Goal: Task Accomplishment & Management: Use online tool/utility

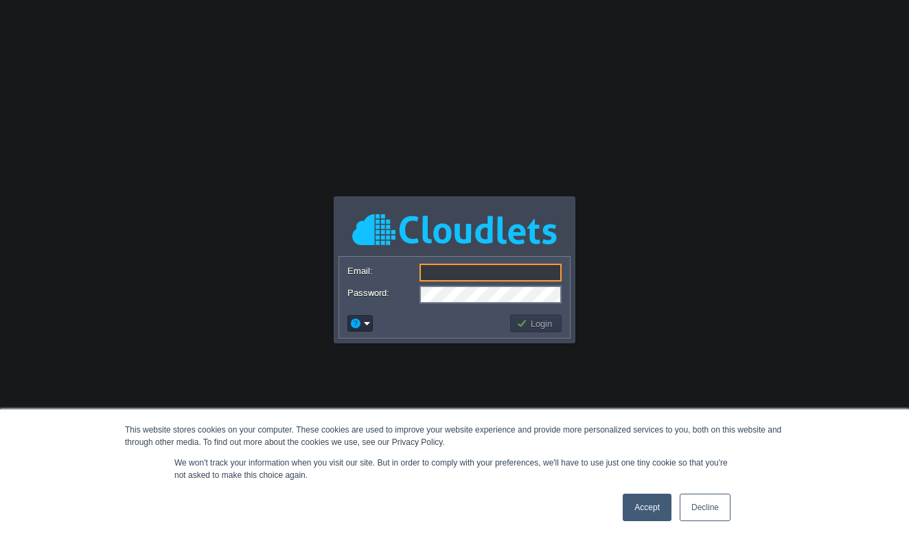
click at [640, 506] on link "Accept" at bounding box center [646, 506] width 49 height 27
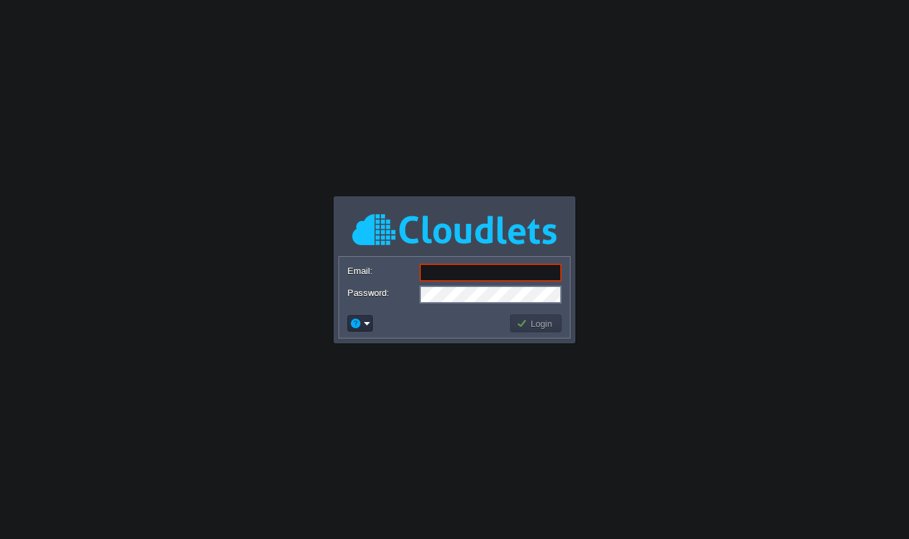
click at [480, 270] on input "Email:" at bounding box center [490, 273] width 142 height 18
type input "[EMAIL_ADDRESS][DOMAIN_NAME]"
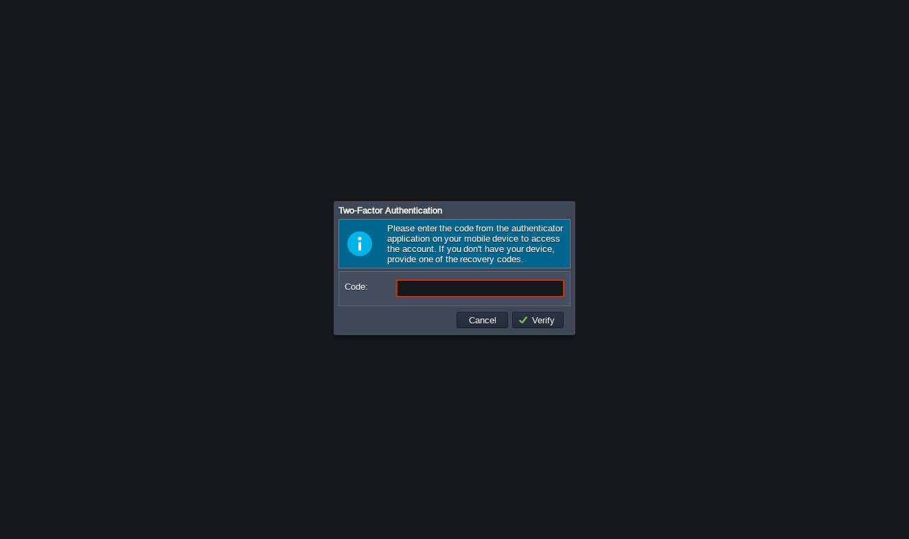
click at [414, 296] on input "Code:" at bounding box center [480, 288] width 168 height 18
type input "853674"
click at [538, 328] on td "Verify" at bounding box center [537, 320] width 51 height 16
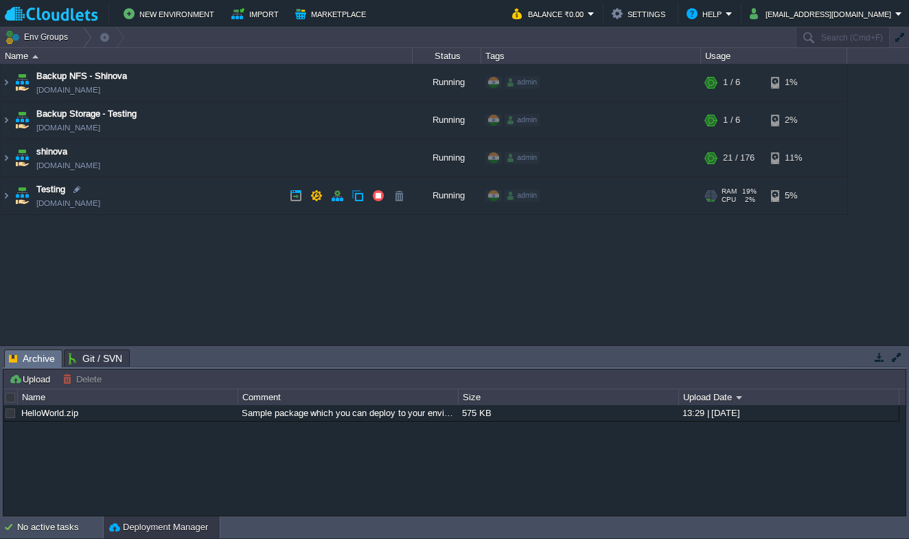
click at [10, 197] on img at bounding box center [6, 195] width 11 height 37
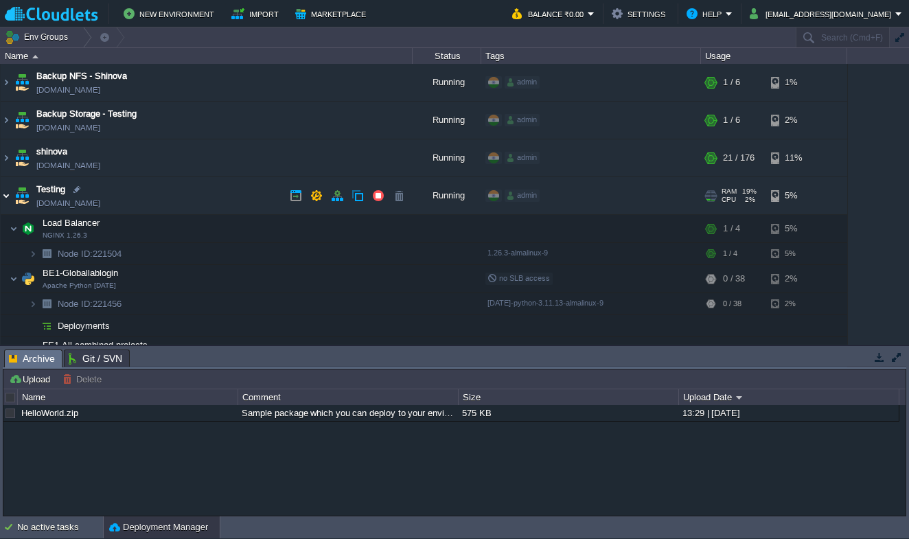
click at [10, 197] on img at bounding box center [6, 195] width 11 height 37
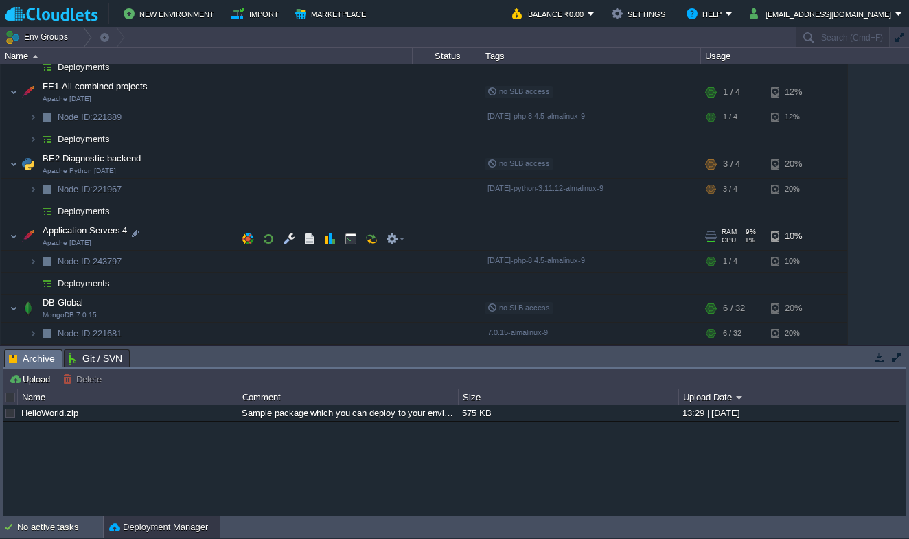
scroll to position [259, 0]
click at [353, 283] on button "button" at bounding box center [357, 283] width 12 height 12
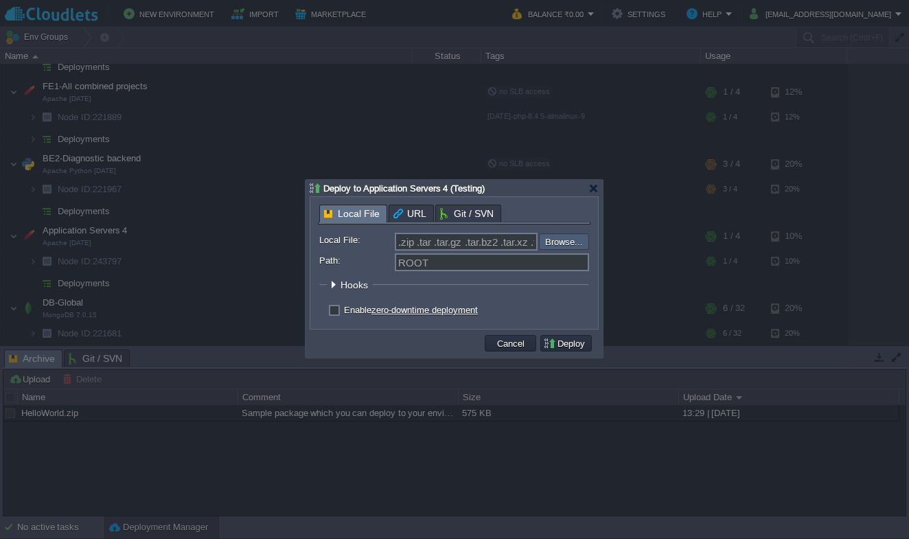
click at [554, 244] on input "file" at bounding box center [502, 241] width 174 height 16
type input "C:\fakepath\Login.zip"
type input "Login.zip"
click at [584, 337] on td "Deploy" at bounding box center [565, 343] width 51 height 16
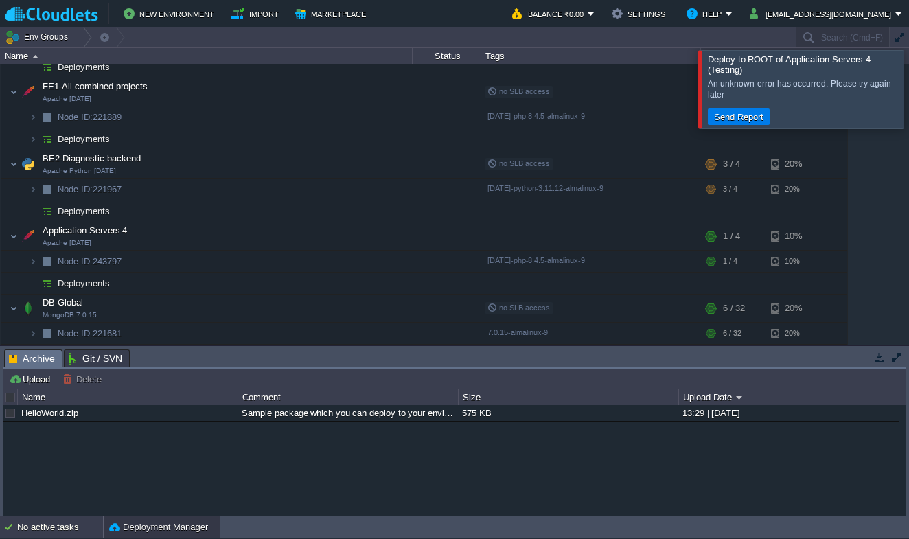
click at [51, 527] on div "No active tasks" at bounding box center [60, 527] width 86 height 22
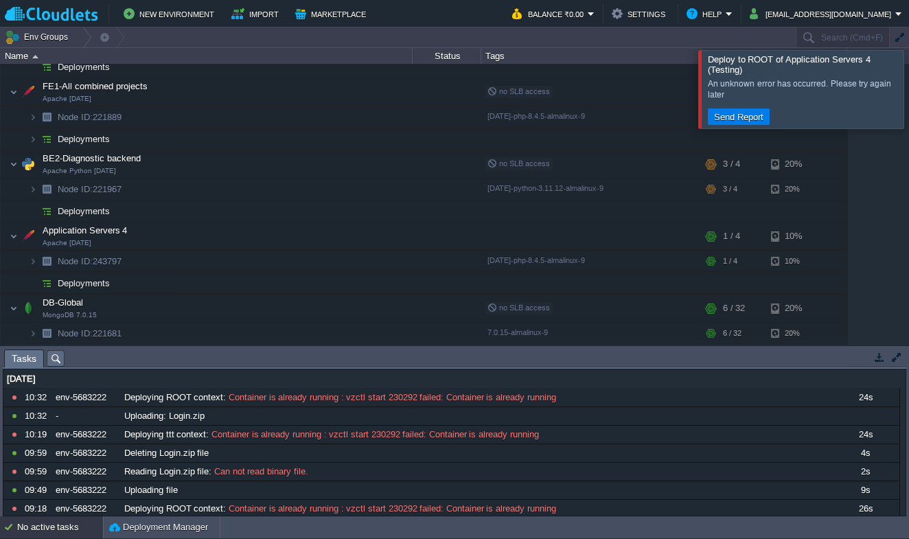
click at [908, 109] on div at bounding box center [925, 89] width 0 height 78
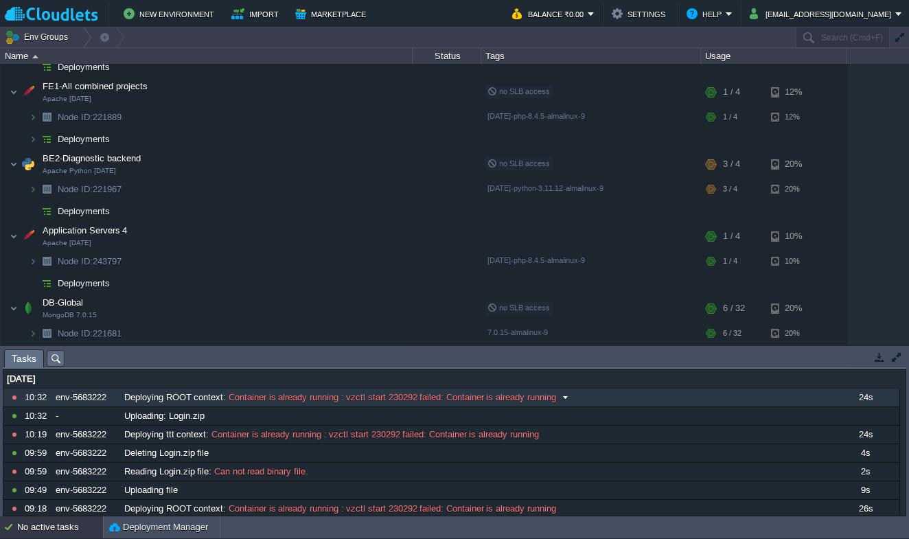
click at [205, 394] on span "Deploying ROOT context" at bounding box center [173, 397] width 99 height 12
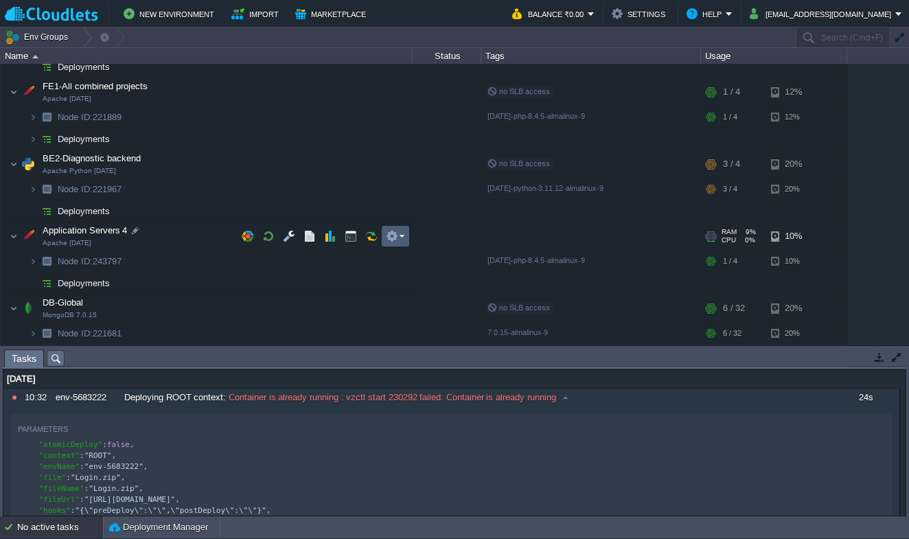
click at [397, 229] on td at bounding box center [395, 236] width 27 height 21
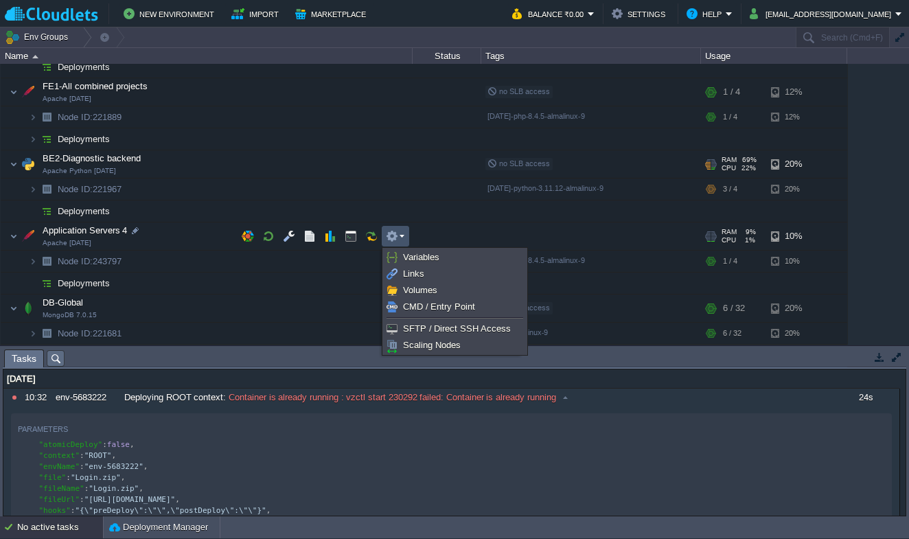
click at [388, 171] on div "Backup NFS - Shinova backup2025.in1.cloudlets.co.in Running admin + Add to Env …" at bounding box center [454, 204] width 909 height 281
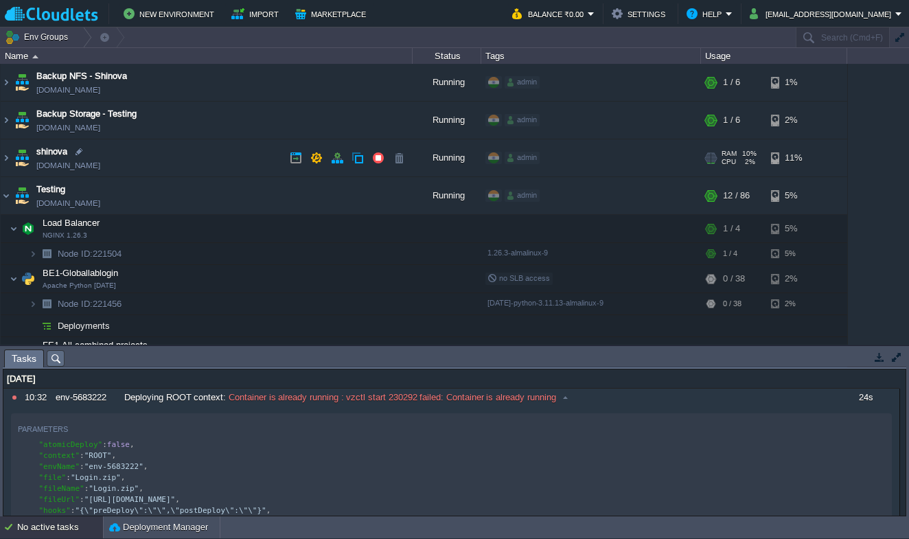
scroll to position [0, 0]
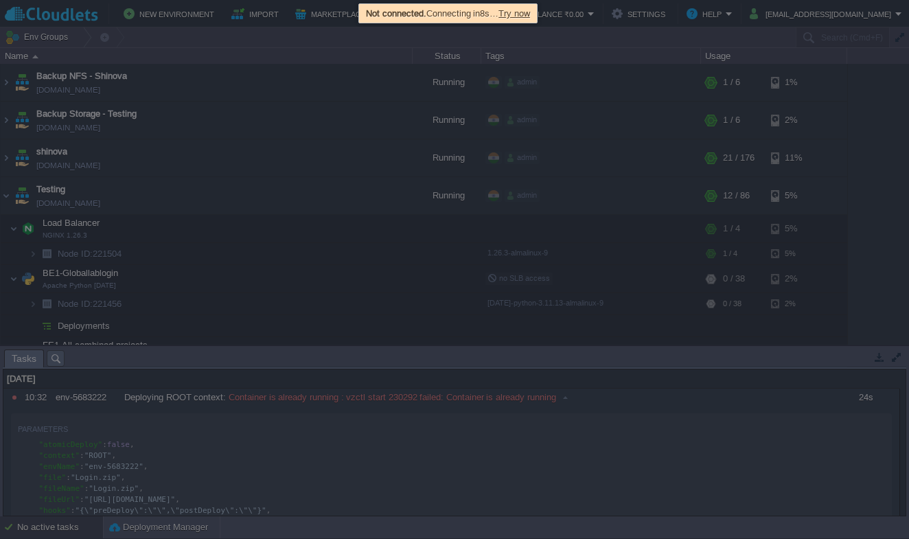
click at [533, 19] on div "Not connected. Connecting in 8s … Try now" at bounding box center [447, 13] width 171 height 16
click at [530, 12] on span "Try now" at bounding box center [514, 13] width 32 height 10
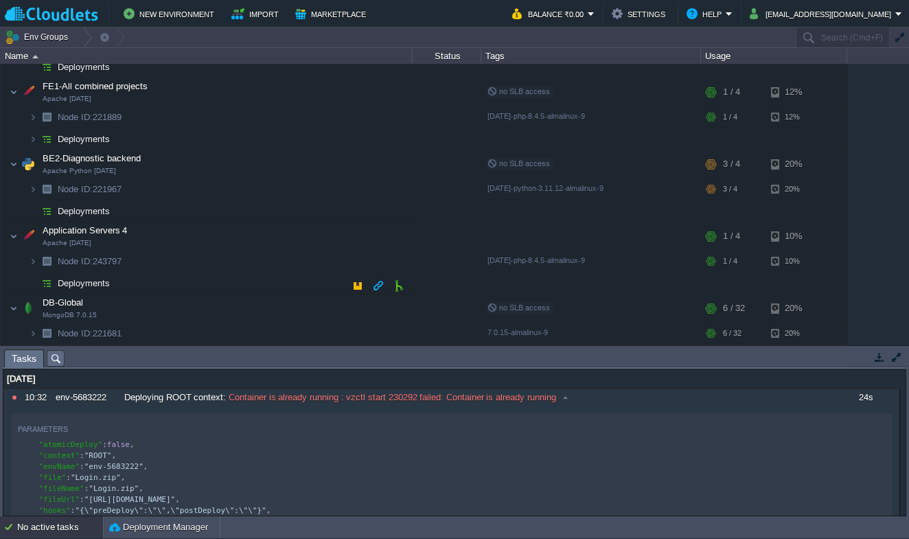
scroll to position [259, 0]
click at [355, 280] on button "button" at bounding box center [357, 283] width 12 height 12
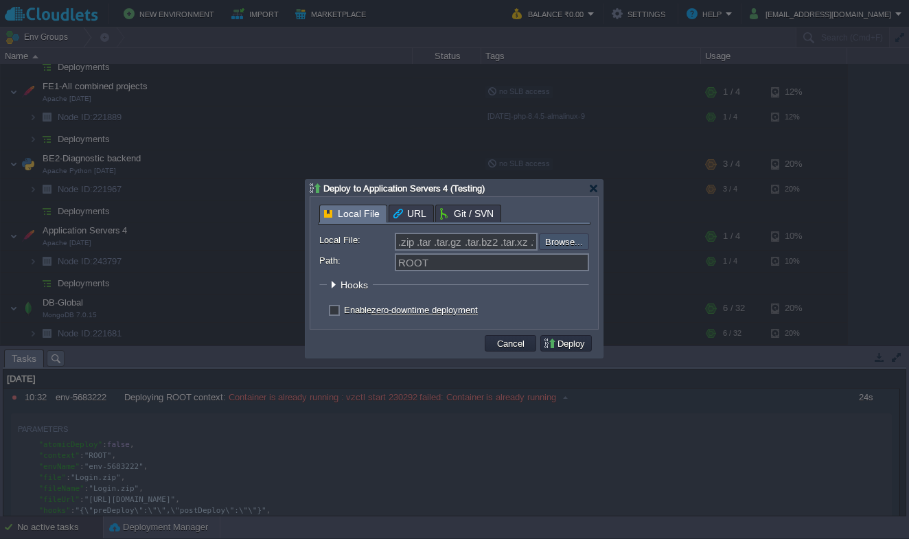
click at [565, 241] on input "file" at bounding box center [502, 241] width 174 height 16
type input "C:\fakepath\Login.zip"
type input "Login.zip"
click at [554, 343] on button "Deploy" at bounding box center [566, 343] width 46 height 12
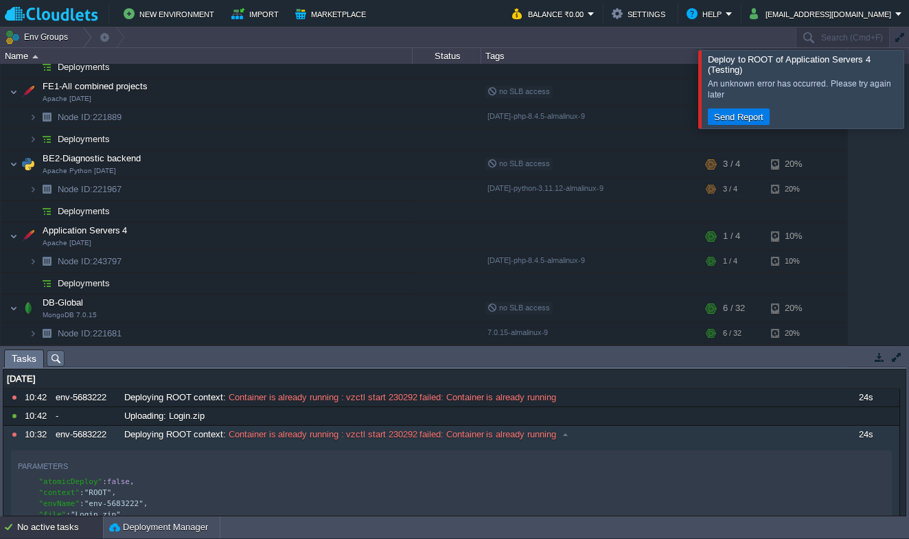
click at [908, 87] on div at bounding box center [925, 89] width 0 height 78
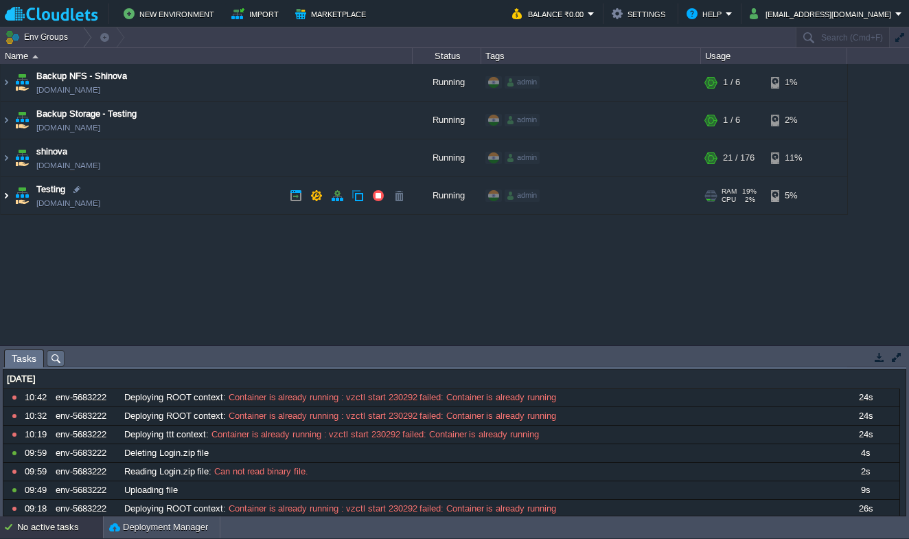
click at [10, 200] on img at bounding box center [6, 195] width 11 height 37
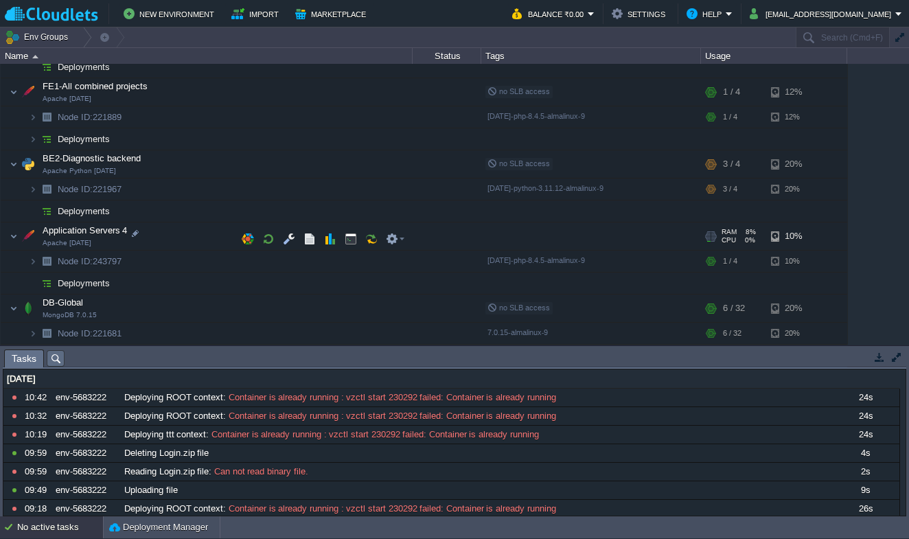
scroll to position [259, 0]
click at [365, 292] on td at bounding box center [357, 282] width 21 height 21
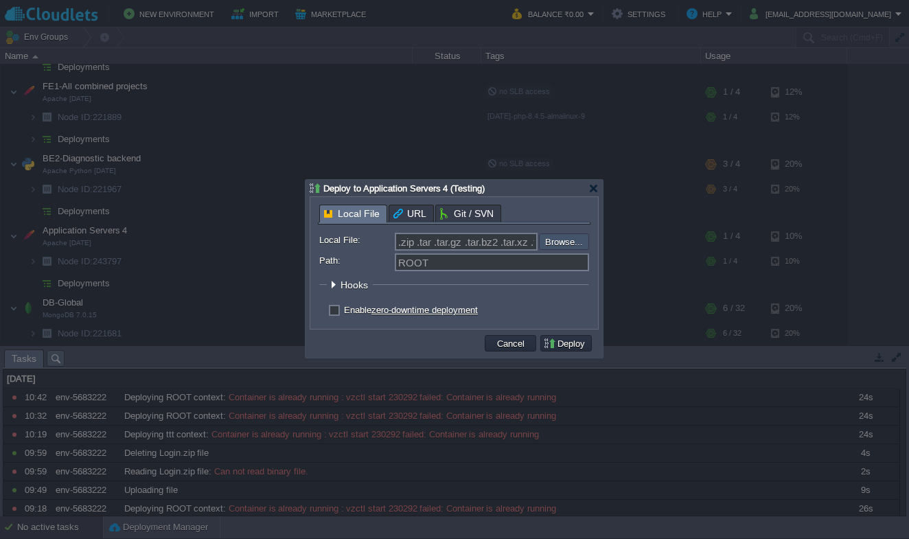
click at [572, 249] on input "file" at bounding box center [502, 241] width 174 height 16
drag, startPoint x: 460, startPoint y: 268, endPoint x: 275, endPoint y: 268, distance: 185.3
click at [275, 268] on body "New Environment Import Marketplace Bonus ₹0.00 Upgrade Account Balance ₹0.00 Se…" at bounding box center [454, 269] width 909 height 539
type input "Login"
click at [550, 244] on input "file" at bounding box center [502, 241] width 174 height 16
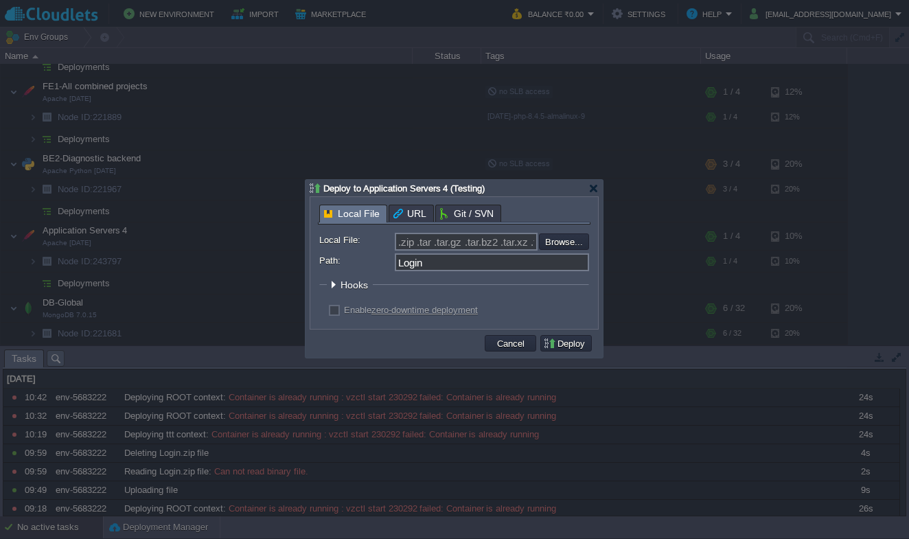
type input "C:\fakepath\Login.zip"
type input "Login.zip"
click at [557, 347] on button "Deploy" at bounding box center [566, 343] width 46 height 12
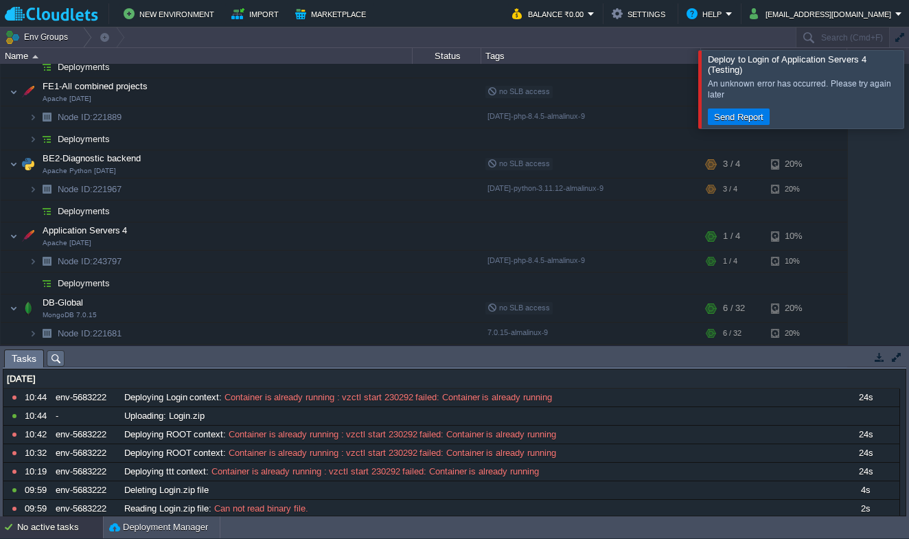
scroll to position [0, 0]
click at [908, 100] on div at bounding box center [925, 89] width 0 height 78
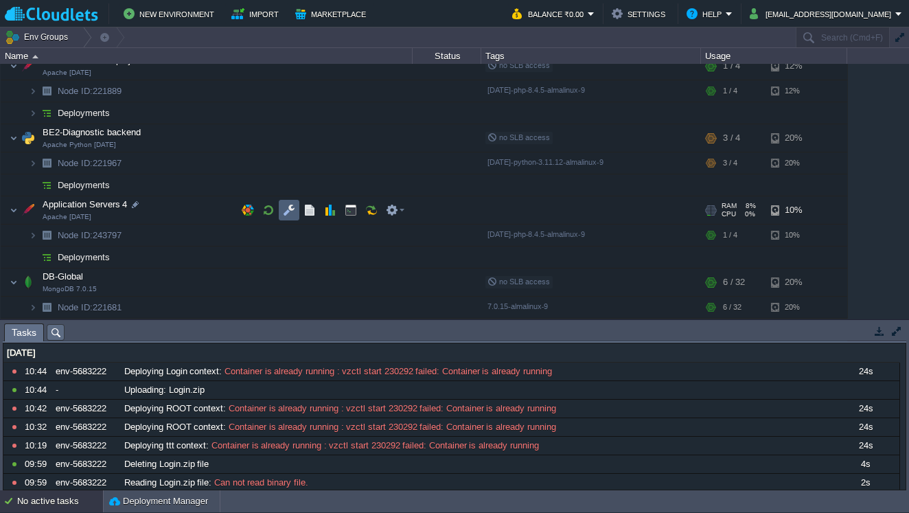
click at [285, 209] on button "button" at bounding box center [289, 210] width 12 height 12
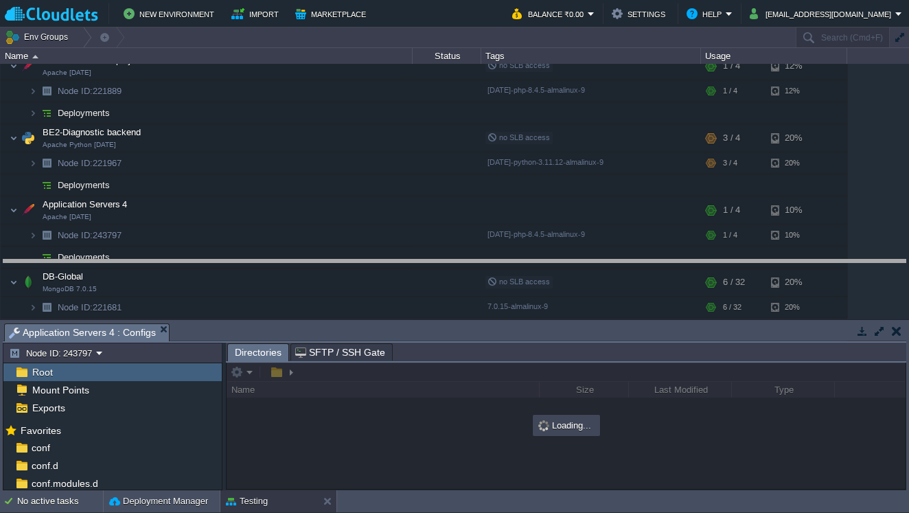
drag, startPoint x: 456, startPoint y: 324, endPoint x: 458, endPoint y: 260, distance: 63.9
click at [458, 260] on body "New Environment Import Marketplace Bonus ₹0.00 Upgrade Account Balance ₹0.00 Se…" at bounding box center [454, 256] width 909 height 513
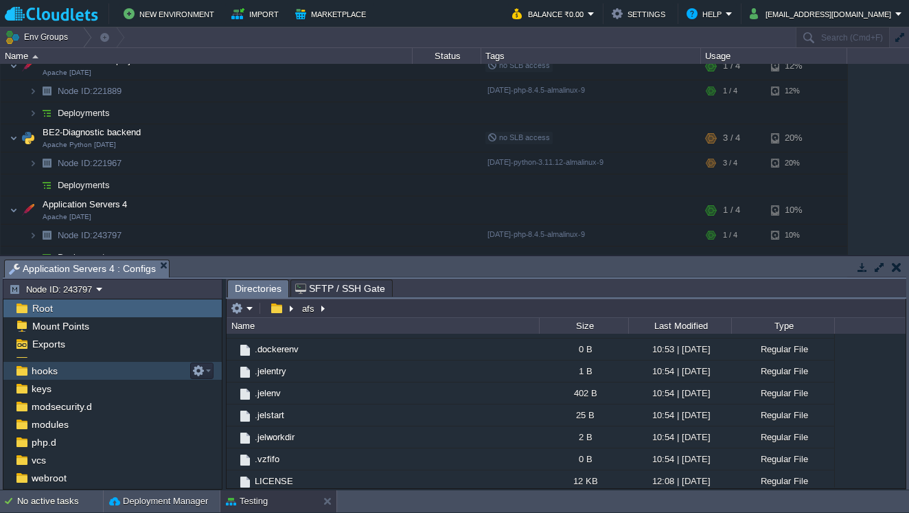
scroll to position [115, 0]
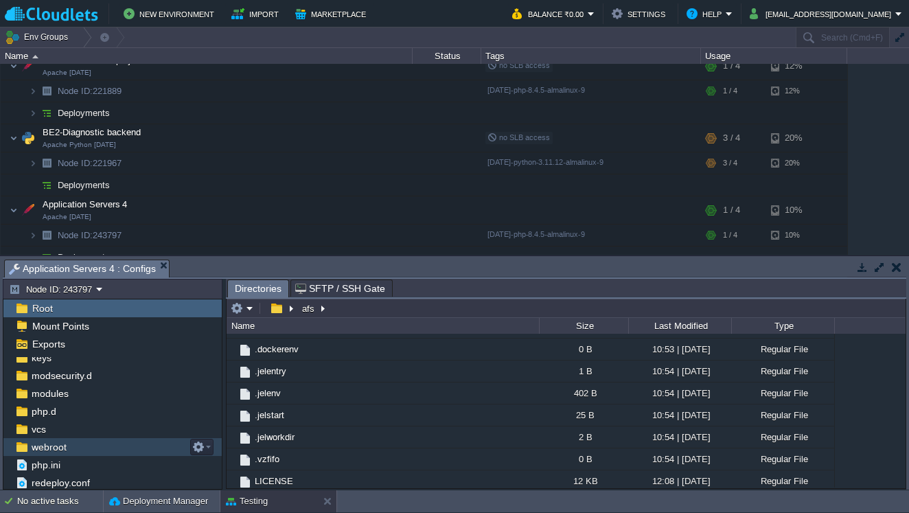
click at [106, 449] on div "webroot" at bounding box center [112, 447] width 218 height 18
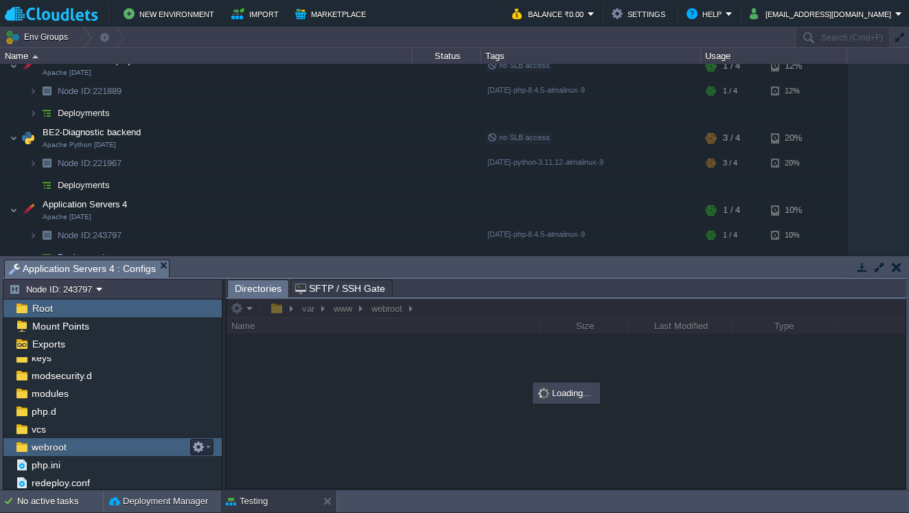
scroll to position [0, 0]
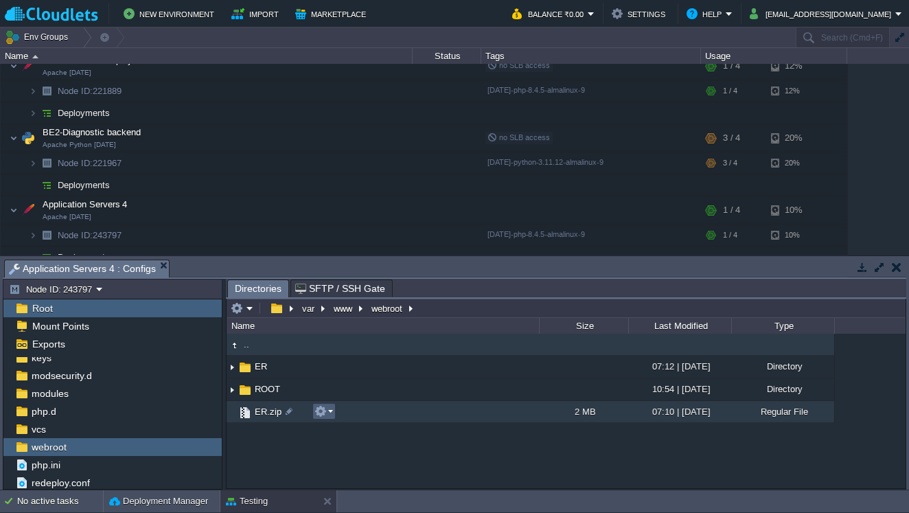
click at [318, 412] on button "button" at bounding box center [320, 411] width 12 height 12
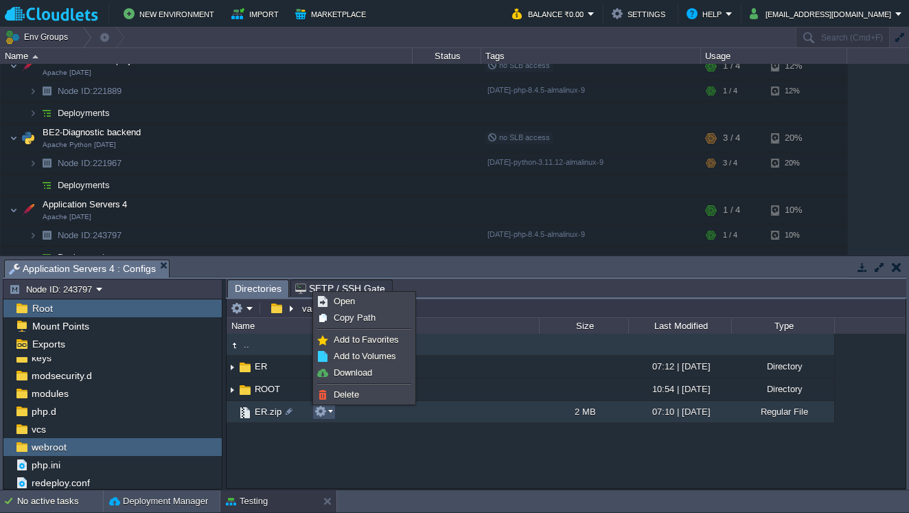
click at [325, 438] on div ".. ER 07:12 | [DATE] Directory ROOT 10:54 | [DATE] Directory ER.zip 2 MB 07:10 …" at bounding box center [565, 411] width 679 height 154
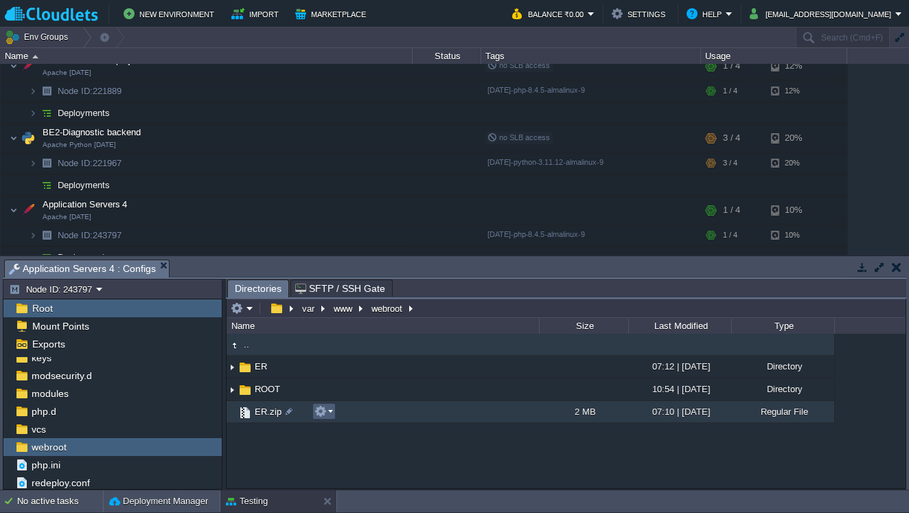
click at [323, 408] on button "button" at bounding box center [320, 411] width 12 height 12
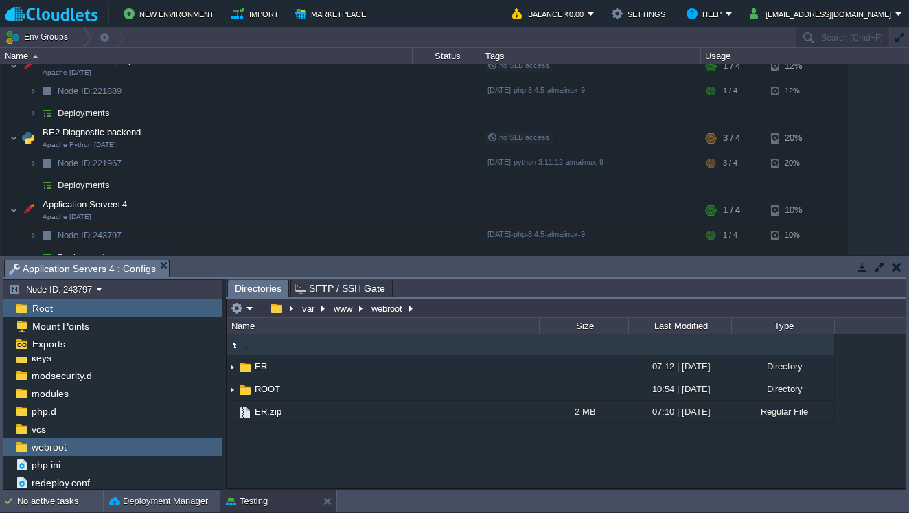
click at [331, 449] on div ".. ER 07:12 | [DATE] Directory ROOT 10:54 | [DATE] Directory ER.zip 2 MB 07:10 …" at bounding box center [565, 411] width 679 height 154
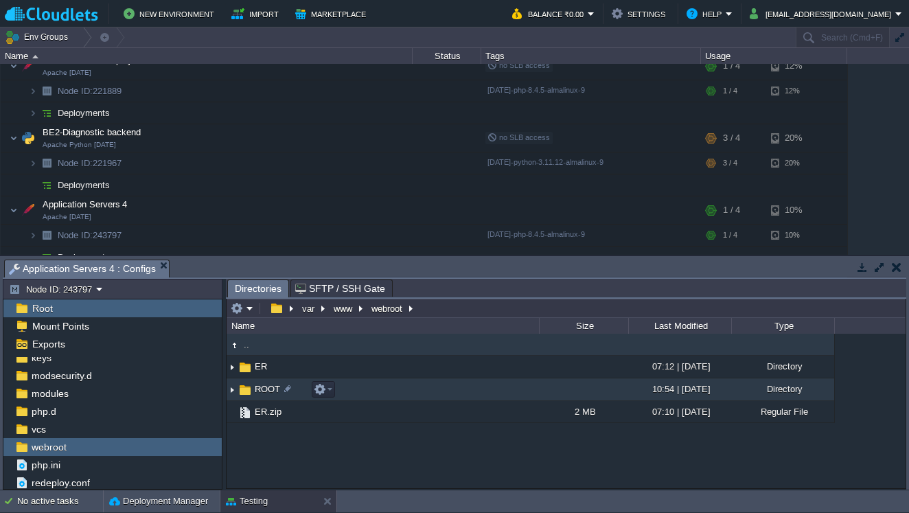
click at [256, 388] on span "ROOT" at bounding box center [268, 389] width 30 height 12
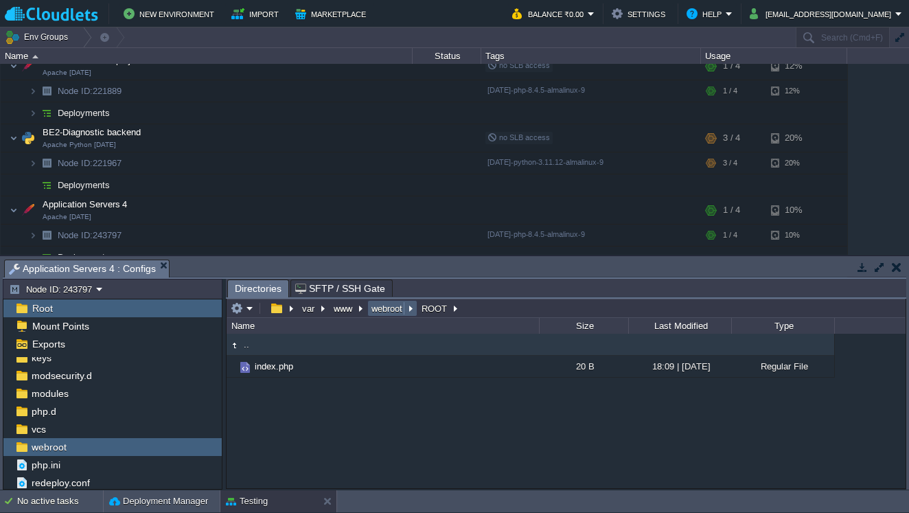
click at [395, 316] on td "webroot" at bounding box center [392, 308] width 50 height 16
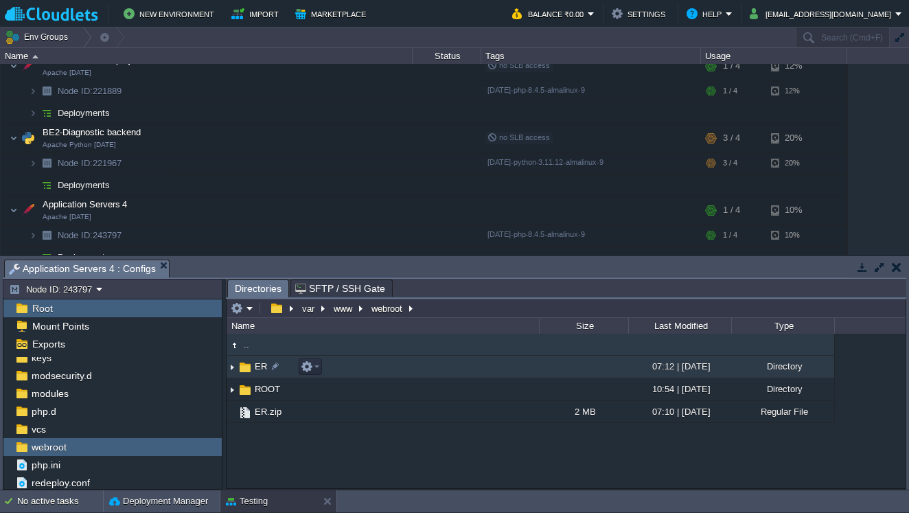
click at [254, 365] on span "ER" at bounding box center [261, 366] width 16 height 12
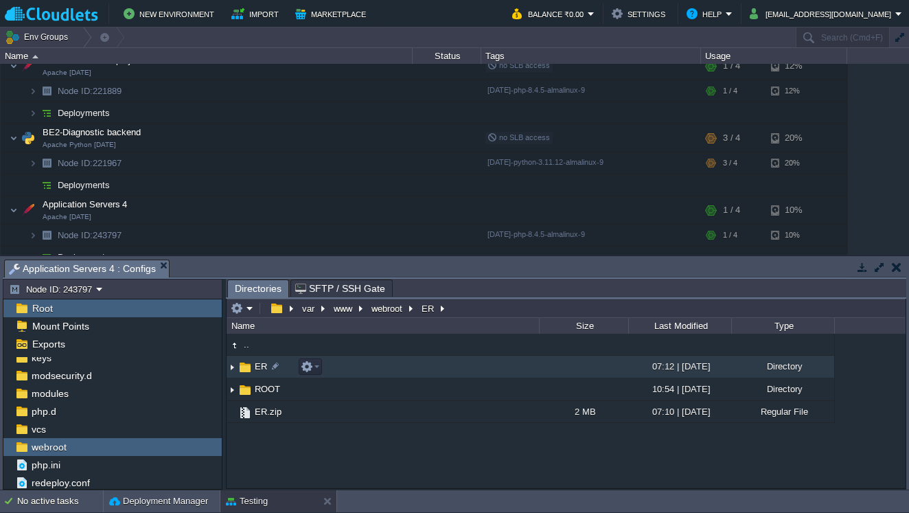
click at [254, 365] on span "ER" at bounding box center [261, 366] width 16 height 12
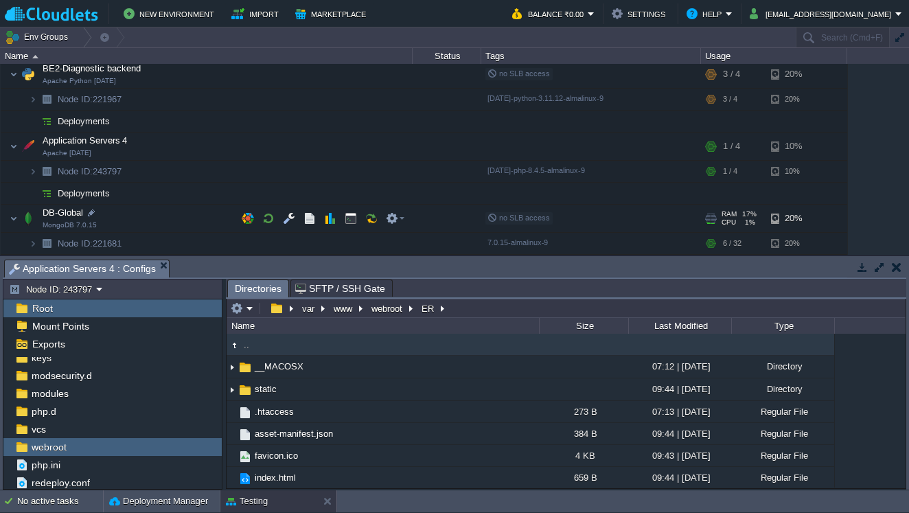
scroll to position [349, 0]
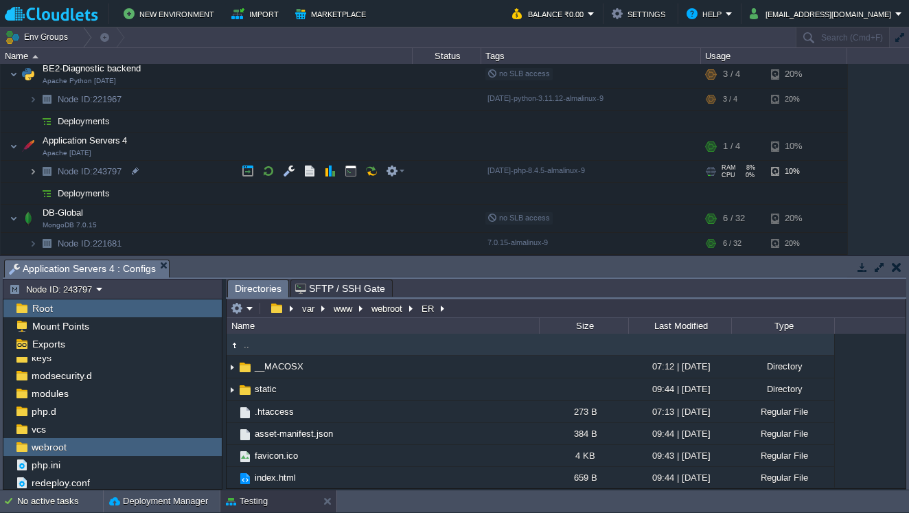
click at [34, 167] on img at bounding box center [33, 171] width 8 height 21
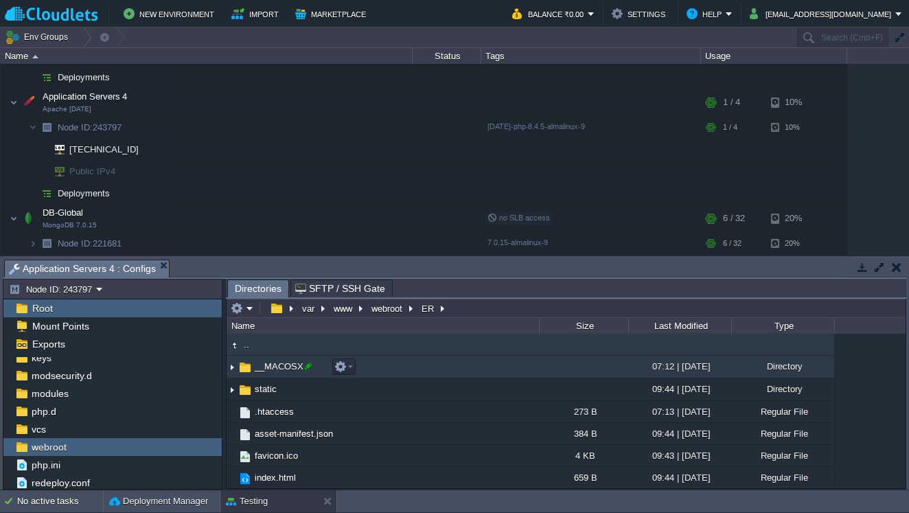
scroll to position [0, 0]
click at [347, 364] on em at bounding box center [343, 366] width 19 height 12
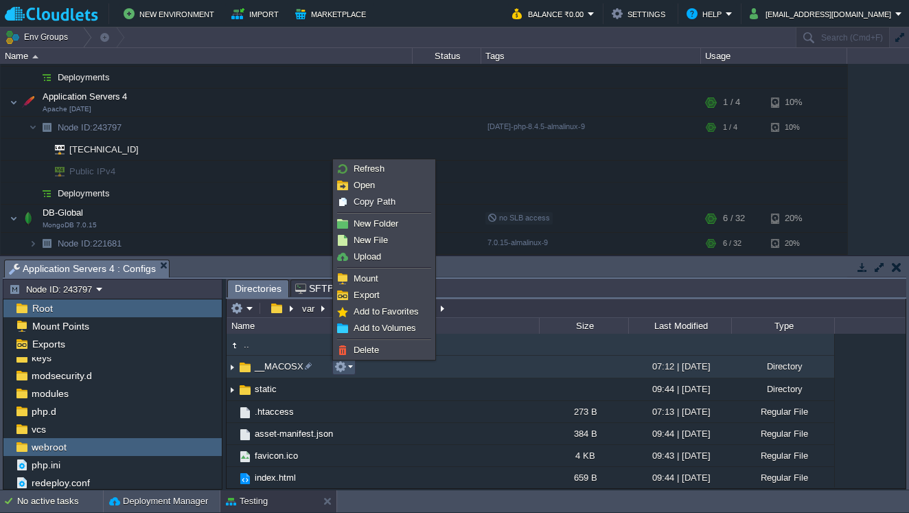
click at [378, 340] on li at bounding box center [384, 338] width 100 height 5
click at [388, 349] on link "Delete" at bounding box center [384, 349] width 98 height 15
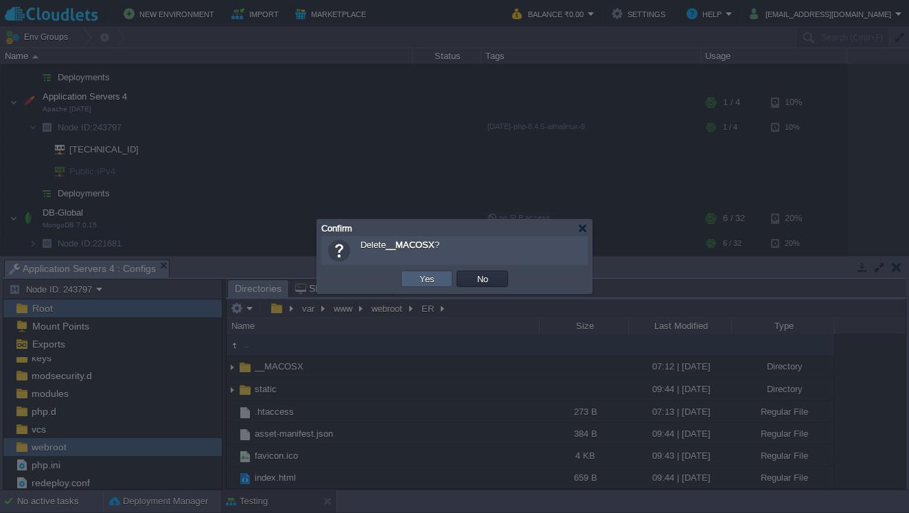
click at [417, 277] on button "Yes" at bounding box center [426, 278] width 23 height 12
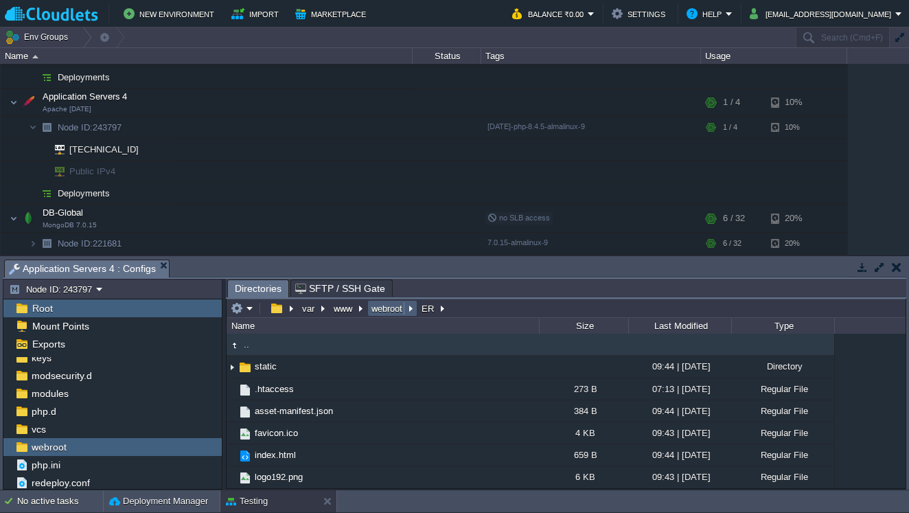
click at [372, 314] on button "webroot" at bounding box center [387, 308] width 36 height 12
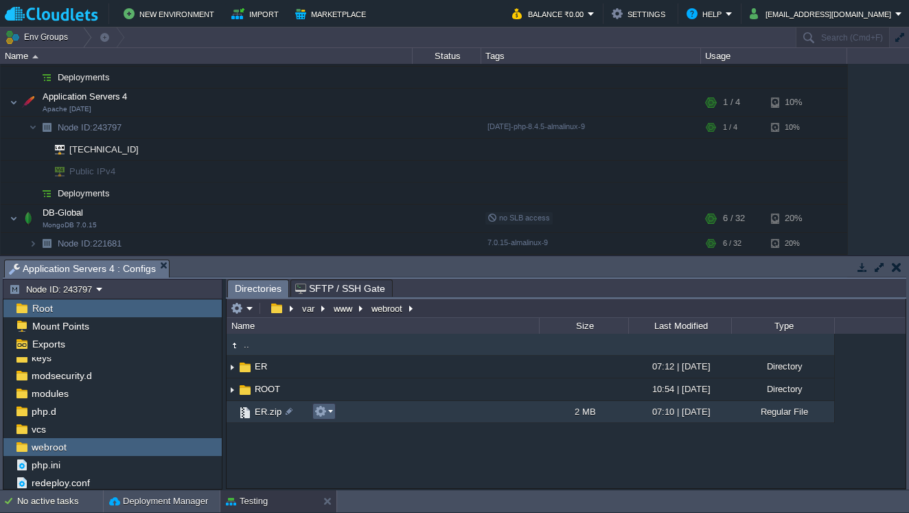
click at [335, 417] on td at bounding box center [323, 411] width 23 height 16
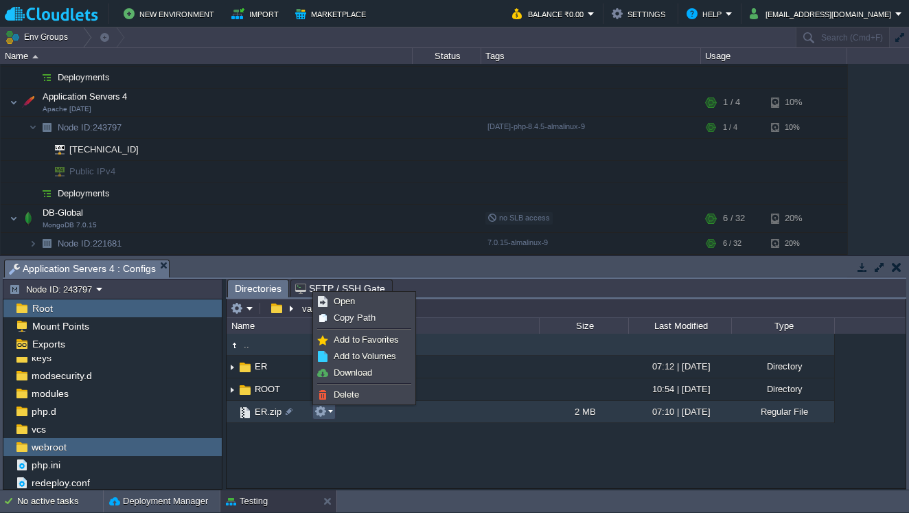
click at [354, 444] on div ".. ER 07:12 | [DATE] Directory ROOT 10:54 | [DATE] Directory ER.zip 2 MB 07:10 …" at bounding box center [565, 411] width 679 height 154
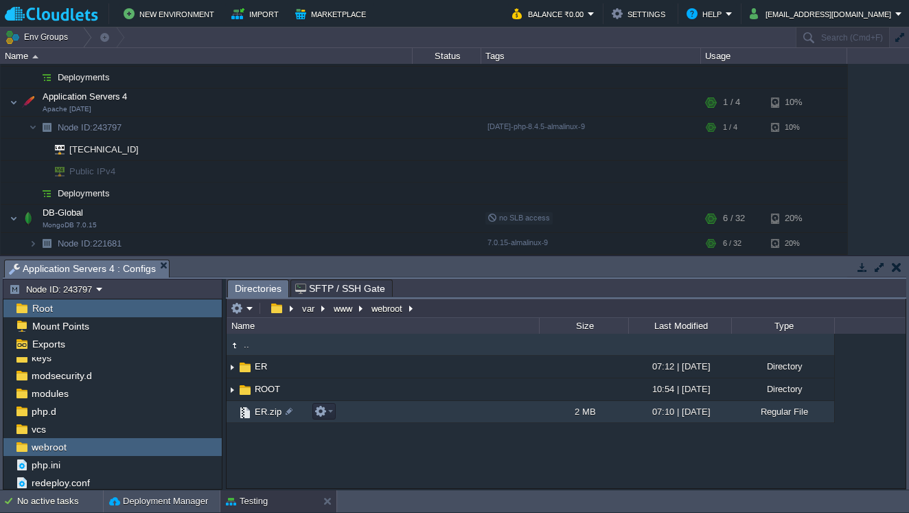
click at [270, 419] on td "ER.zip" at bounding box center [382, 412] width 312 height 22
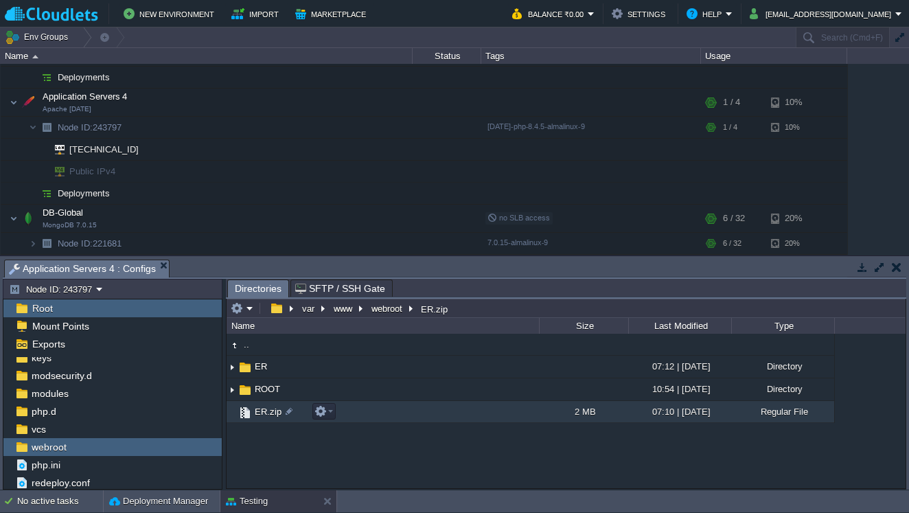
click at [270, 419] on td "ER.zip" at bounding box center [382, 412] width 312 height 22
click at [15, 506] on div at bounding box center [8, 501] width 17 height 22
